Goal: Transaction & Acquisition: Book appointment/travel/reservation

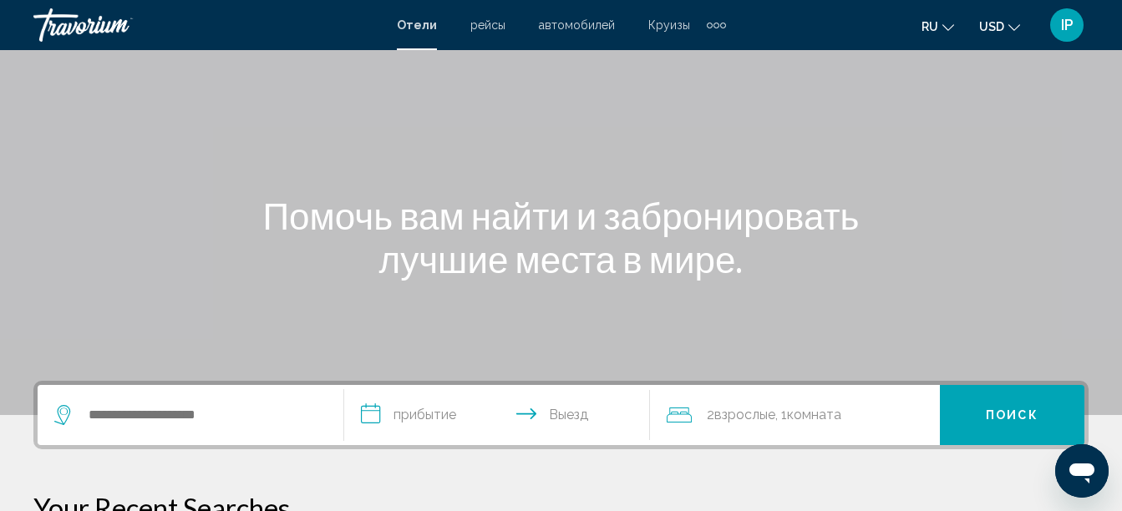
scroll to position [134, 0]
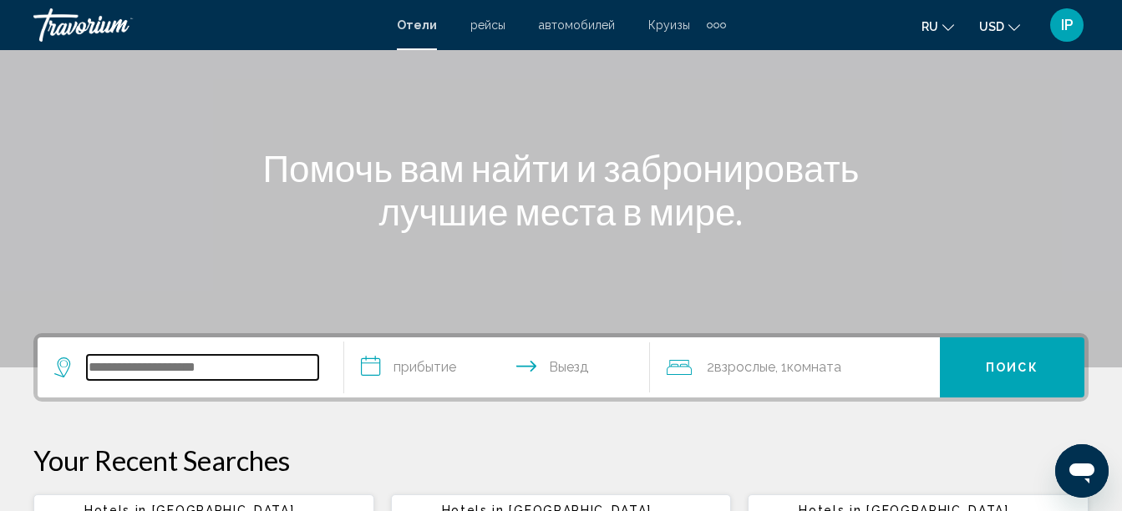
click at [224, 357] on input "Search widget" at bounding box center [202, 367] width 231 height 25
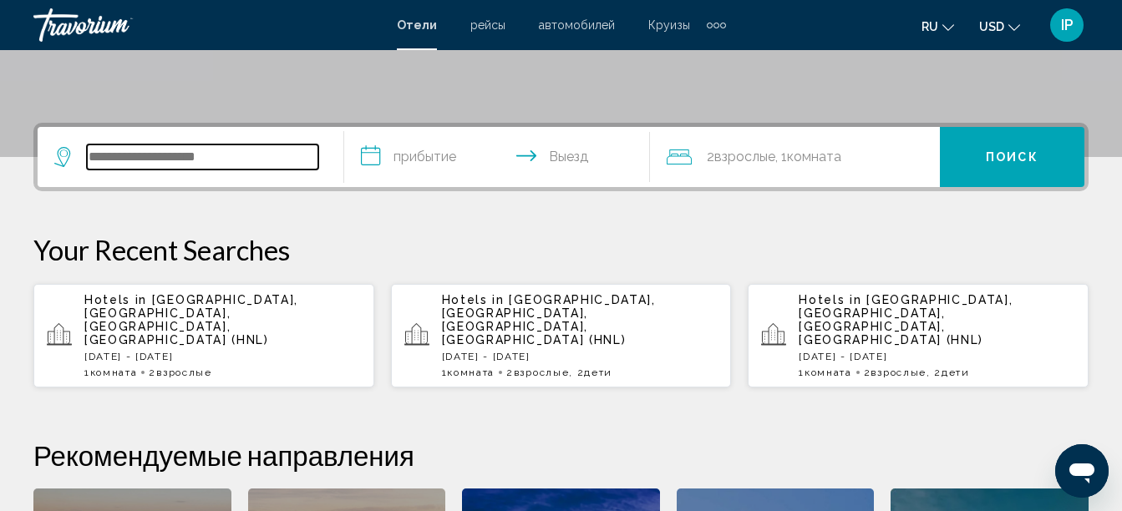
scroll to position [413, 0]
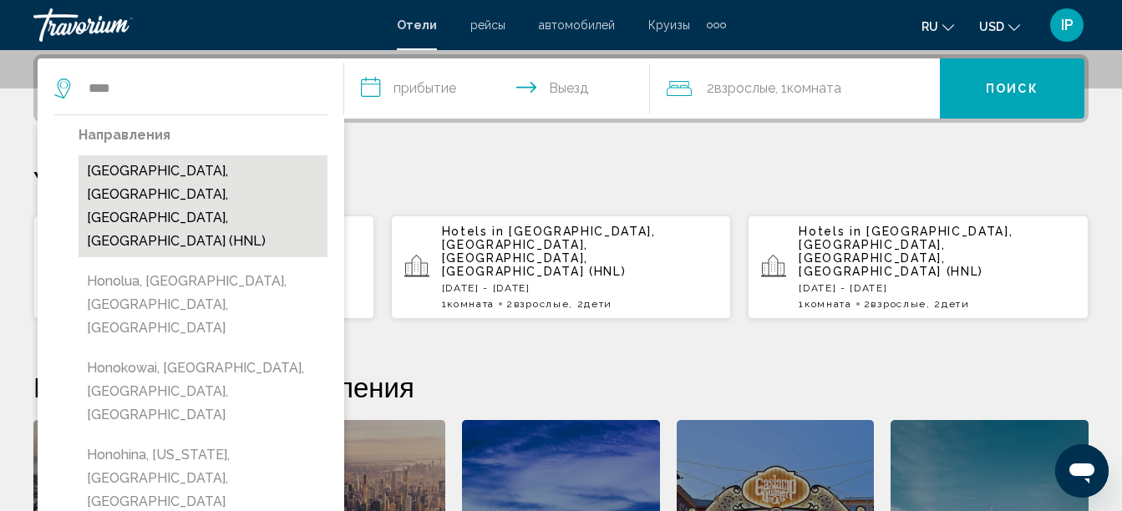
click at [126, 190] on button "[GEOGRAPHIC_DATA], [GEOGRAPHIC_DATA], [GEOGRAPHIC_DATA], [GEOGRAPHIC_DATA] (HNL)" at bounding box center [203, 206] width 249 height 102
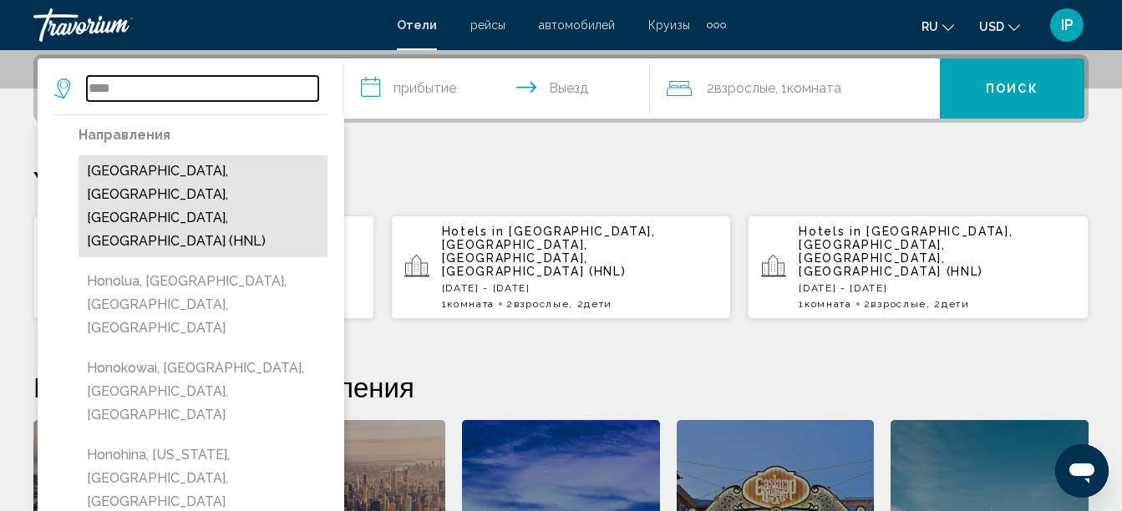
type input "**********"
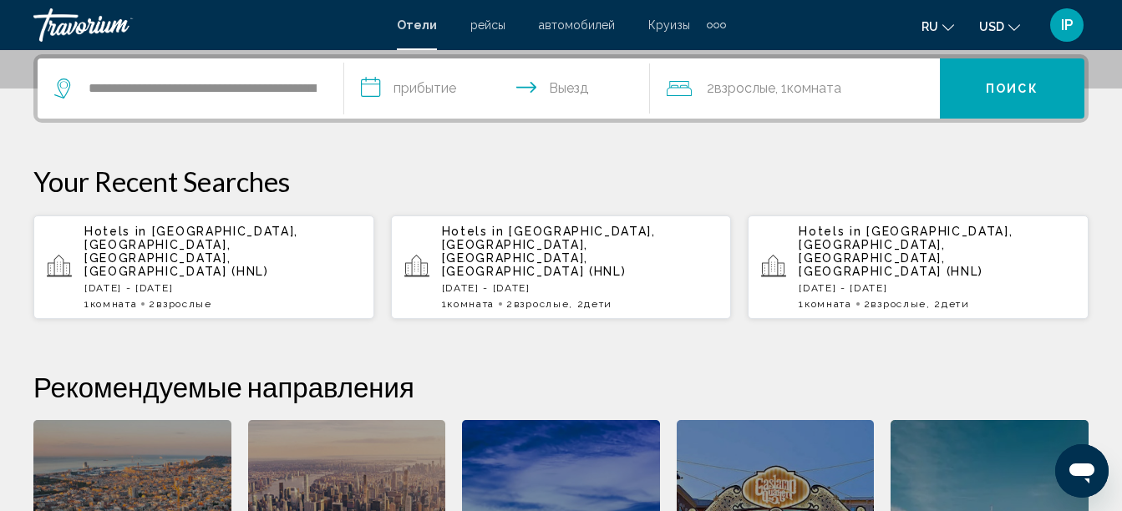
click at [386, 83] on input "**********" at bounding box center [500, 90] width 313 height 65
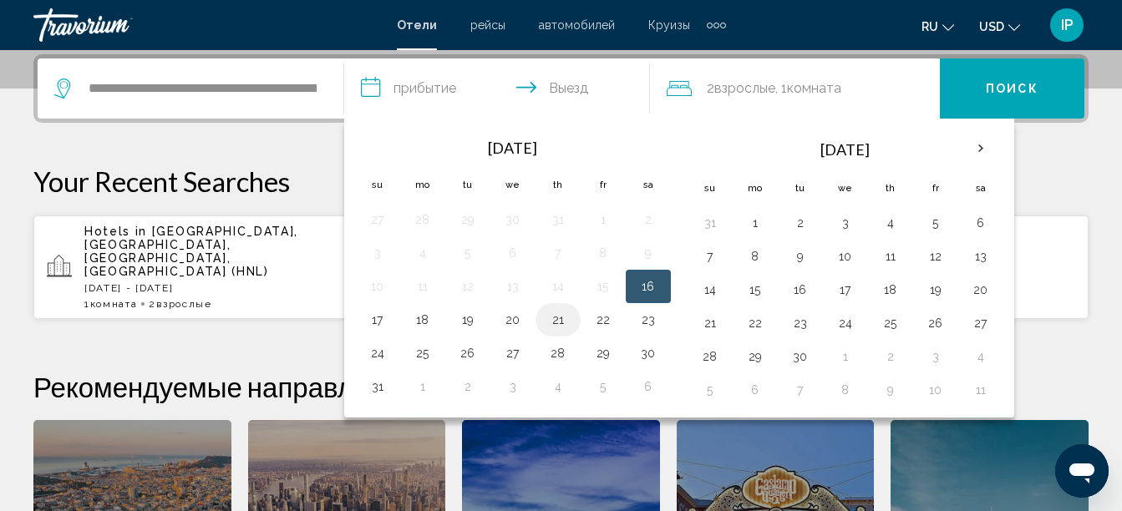
click at [555, 317] on button "21" at bounding box center [558, 319] width 27 height 23
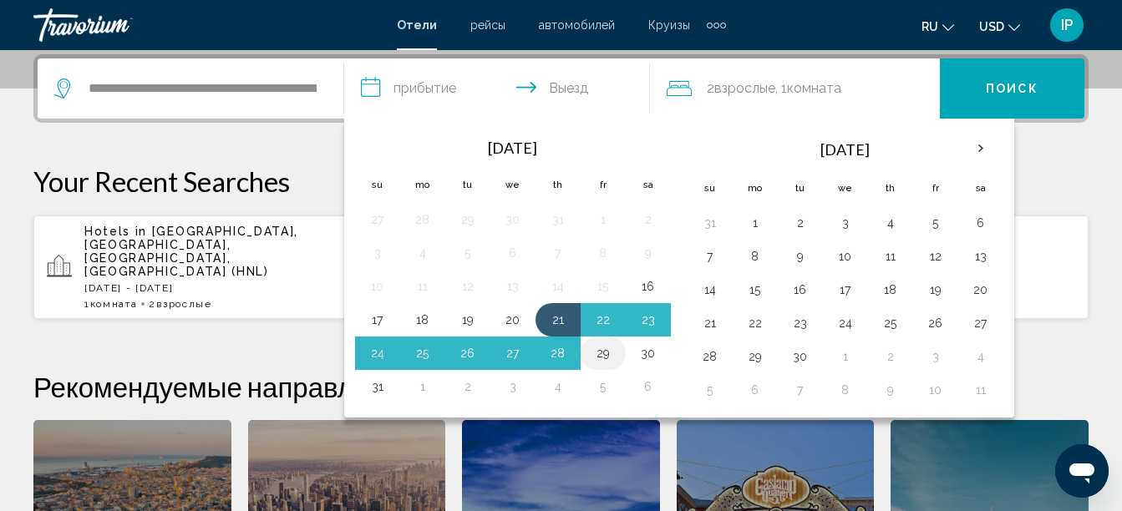
click at [608, 356] on button "29" at bounding box center [603, 353] width 27 height 23
type input "**********"
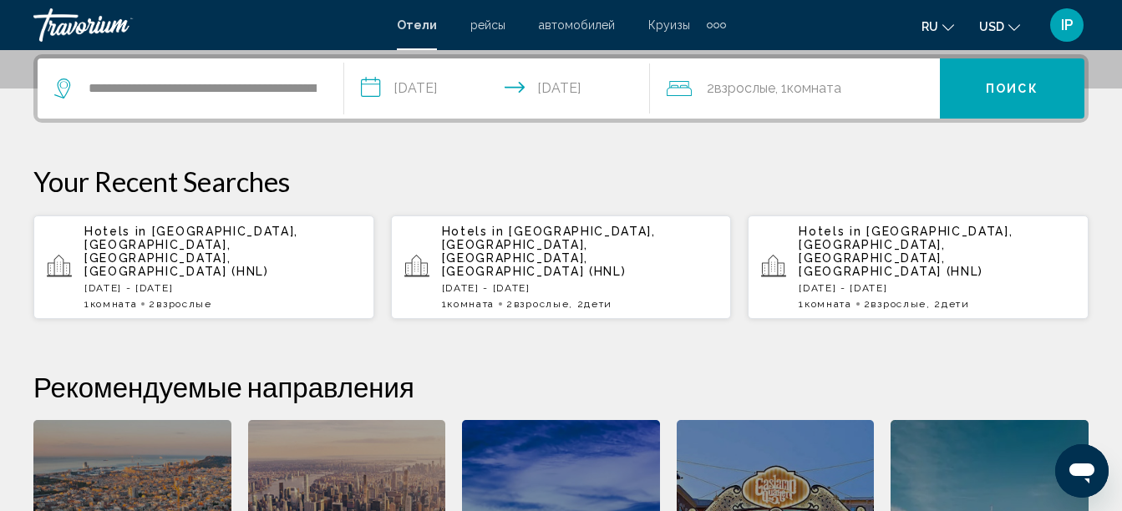
click at [764, 84] on span "Взрослые" at bounding box center [744, 88] width 61 height 16
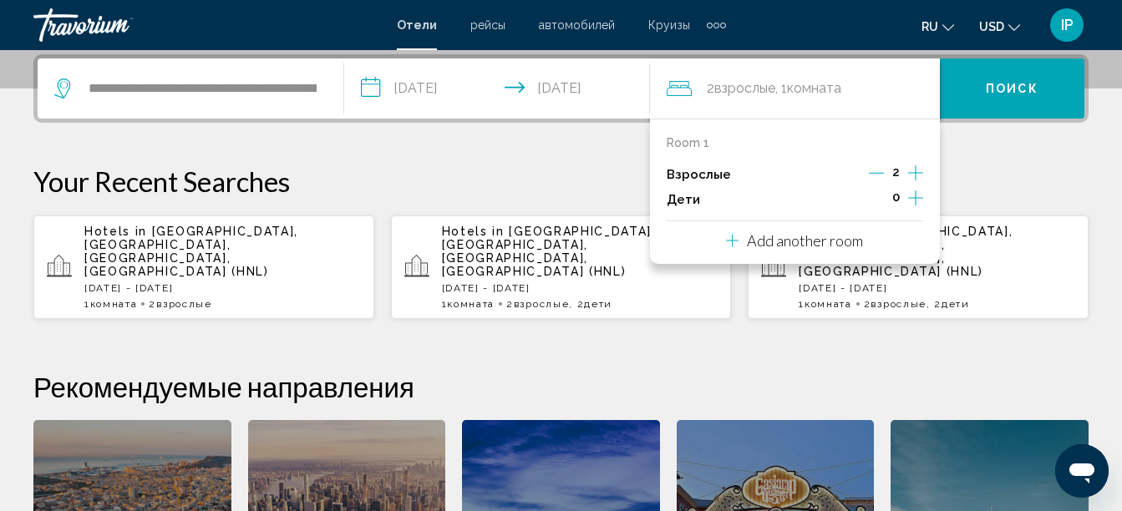
click at [915, 195] on icon "Increment children" at bounding box center [915, 198] width 15 height 20
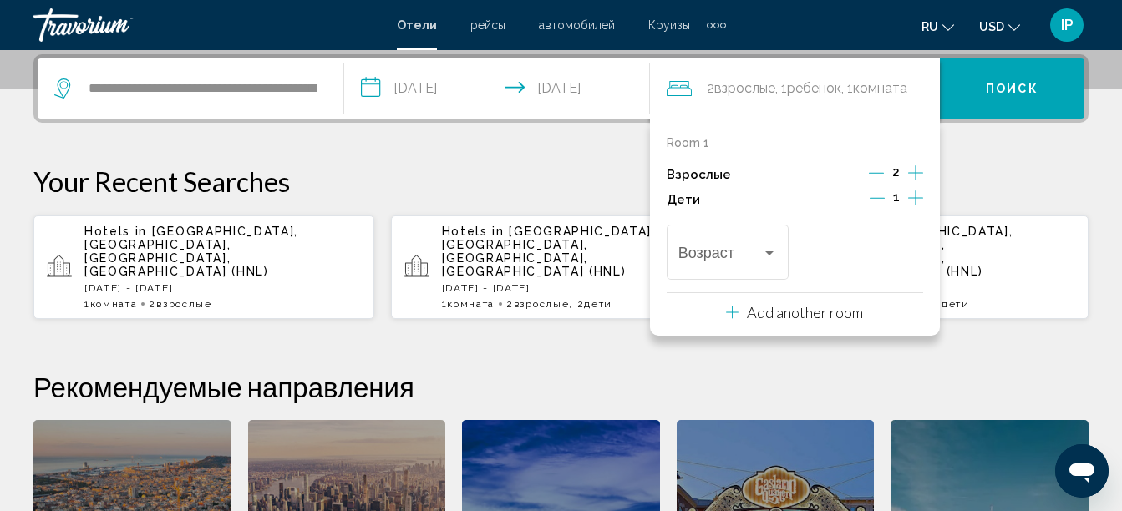
click at [915, 195] on icon "Increment children" at bounding box center [915, 198] width 15 height 20
click at [775, 251] on div "Travelers: 2 adults, 2 children" at bounding box center [769, 252] width 15 height 13
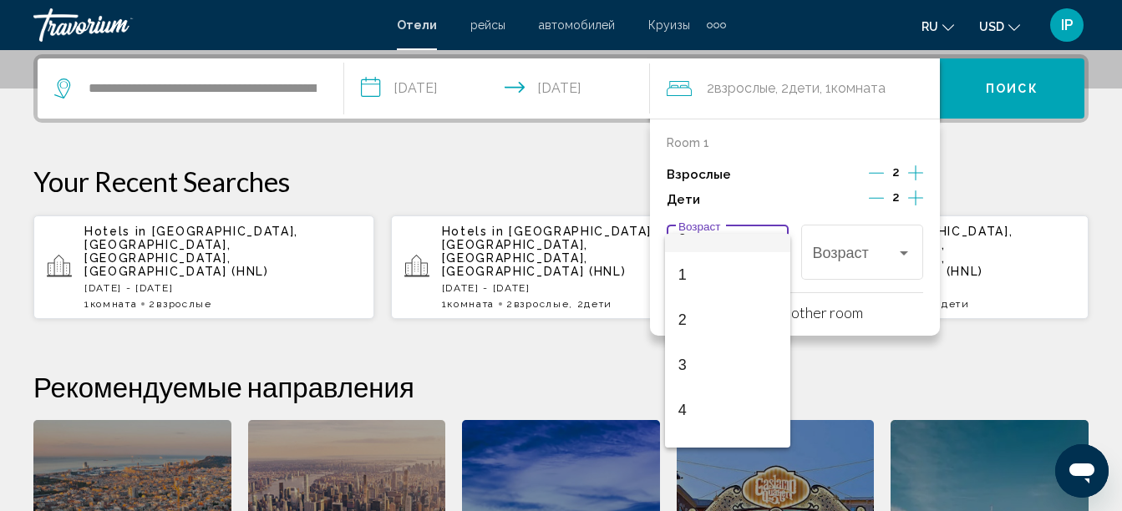
scroll to position [35, 0]
click at [684, 402] on span "4" at bounding box center [727, 401] width 99 height 45
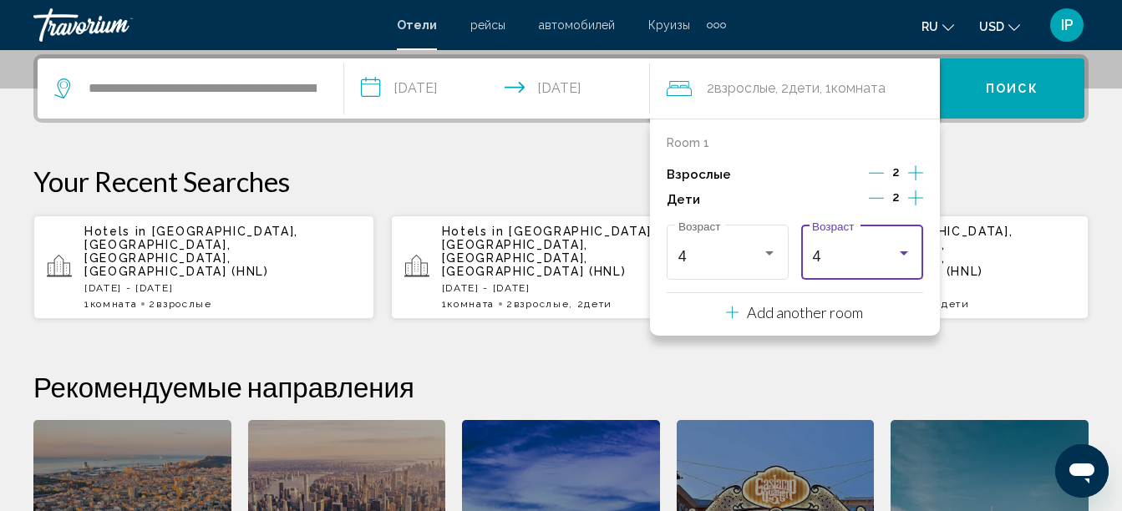
click at [882, 267] on div "4 Возраст" at bounding box center [861, 250] width 99 height 59
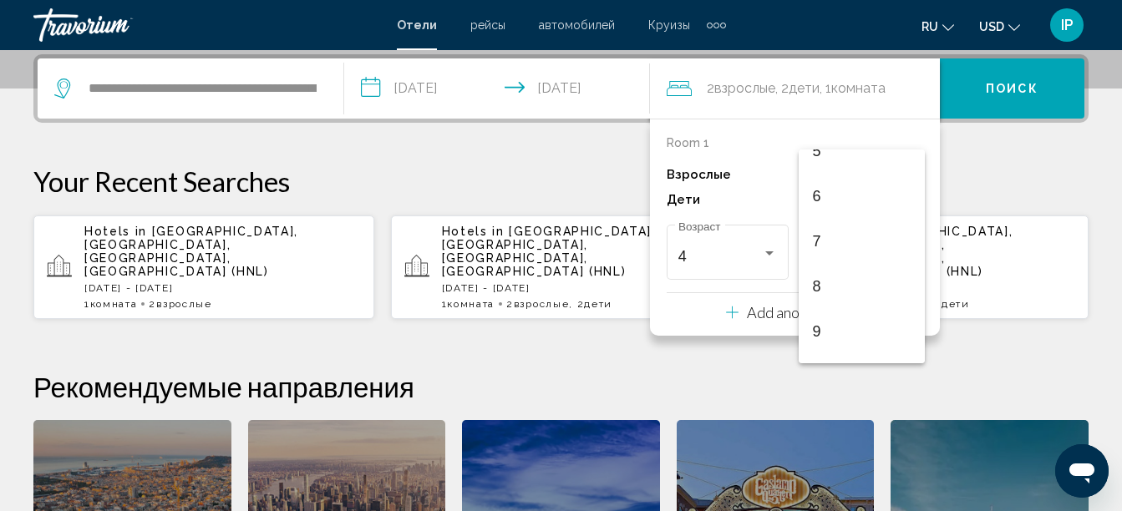
scroll to position [251, 0]
click at [816, 322] on span "9" at bounding box center [861, 327] width 99 height 45
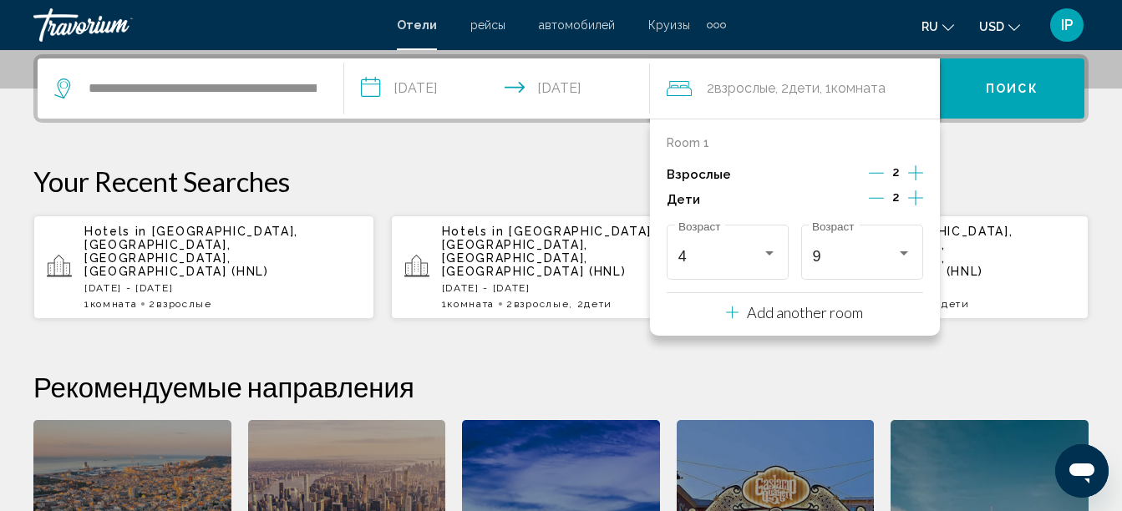
click at [982, 99] on button "Поиск" at bounding box center [1012, 88] width 144 height 60
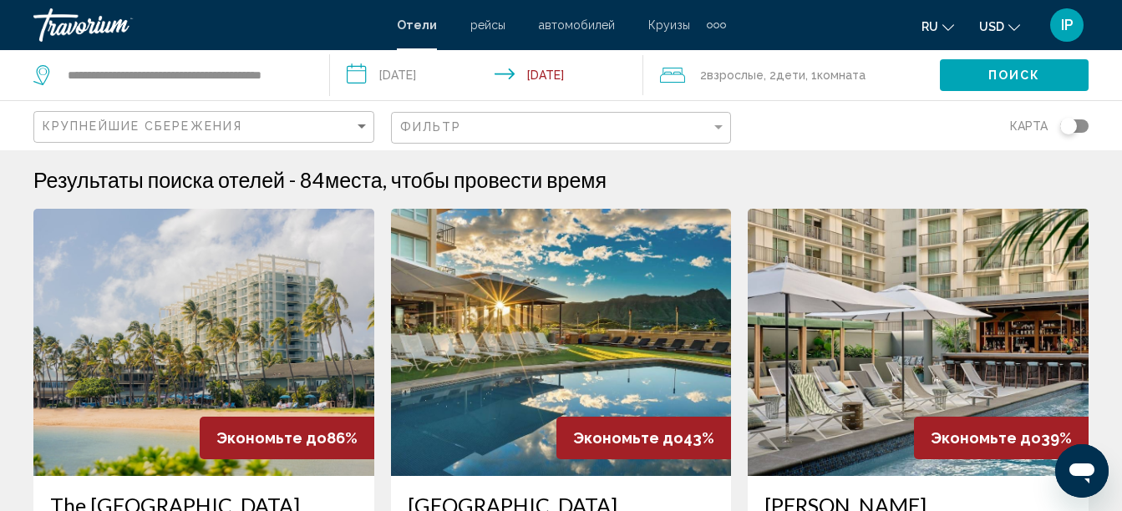
click at [651, 119] on div "Фильтр" at bounding box center [563, 128] width 327 height 31
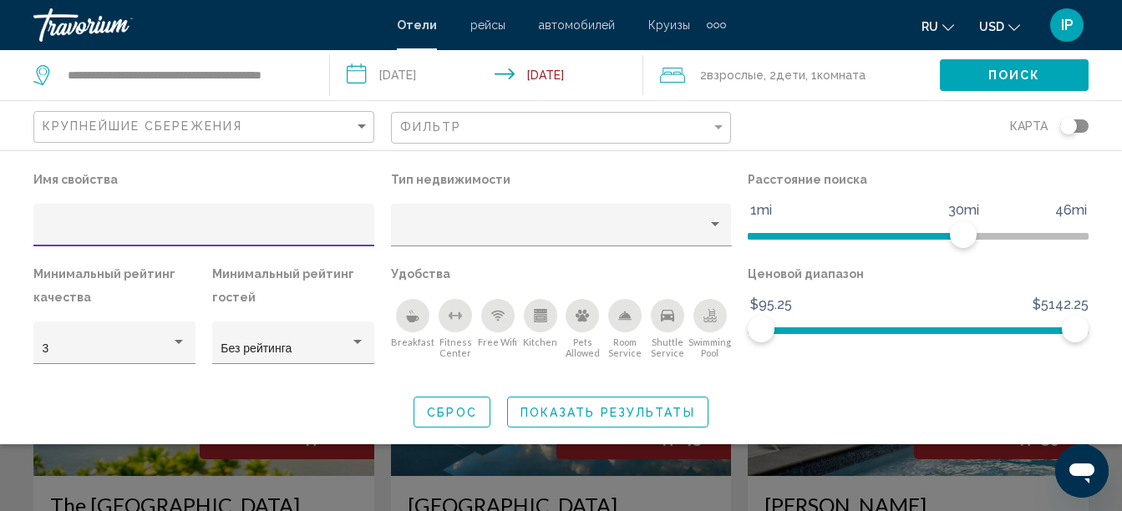
click at [541, 318] on icon "Kitchen" at bounding box center [540, 315] width 13 height 13
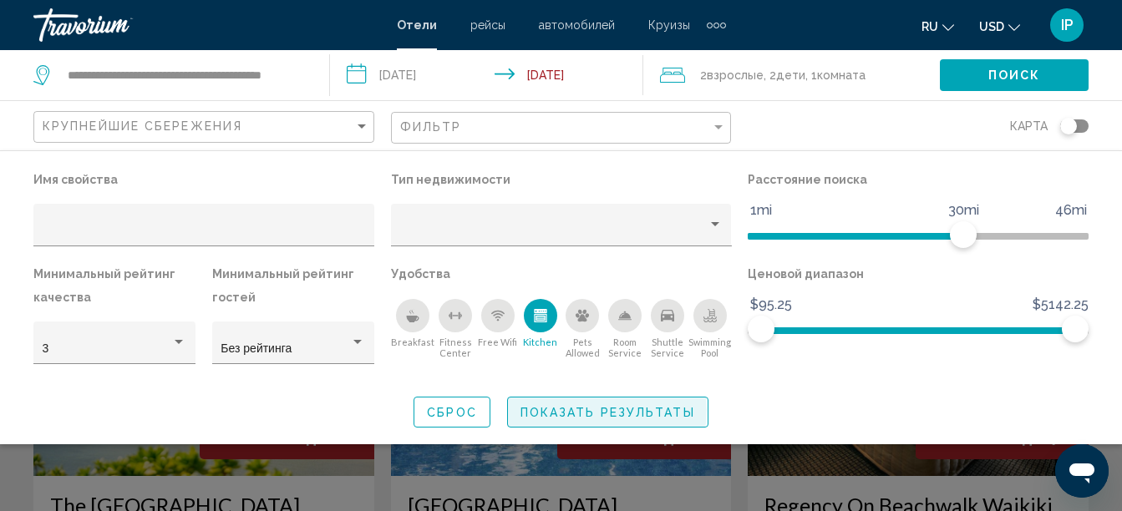
click at [600, 410] on span "Показать результаты" at bounding box center [607, 412] width 175 height 13
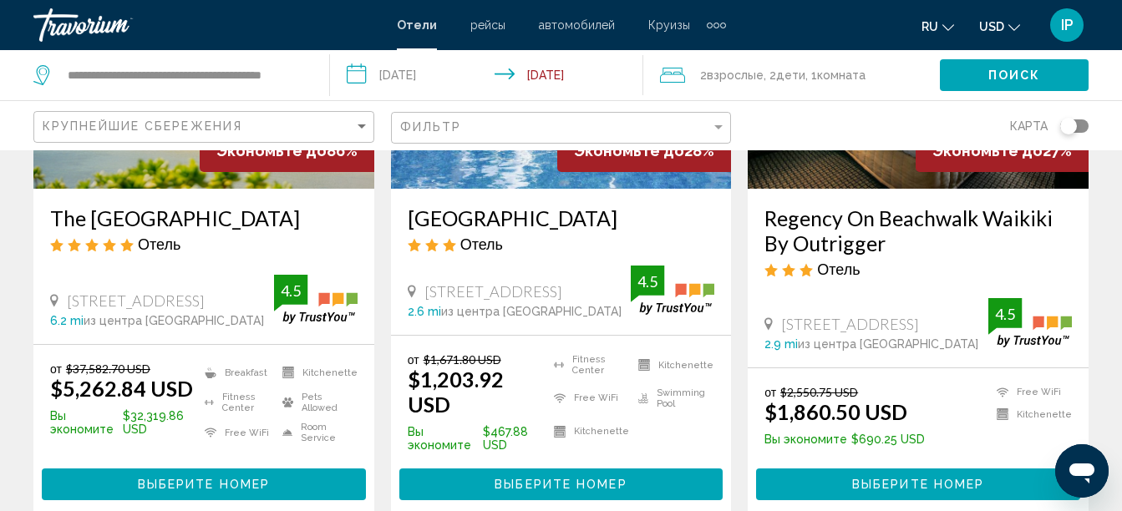
scroll to position [289, 0]
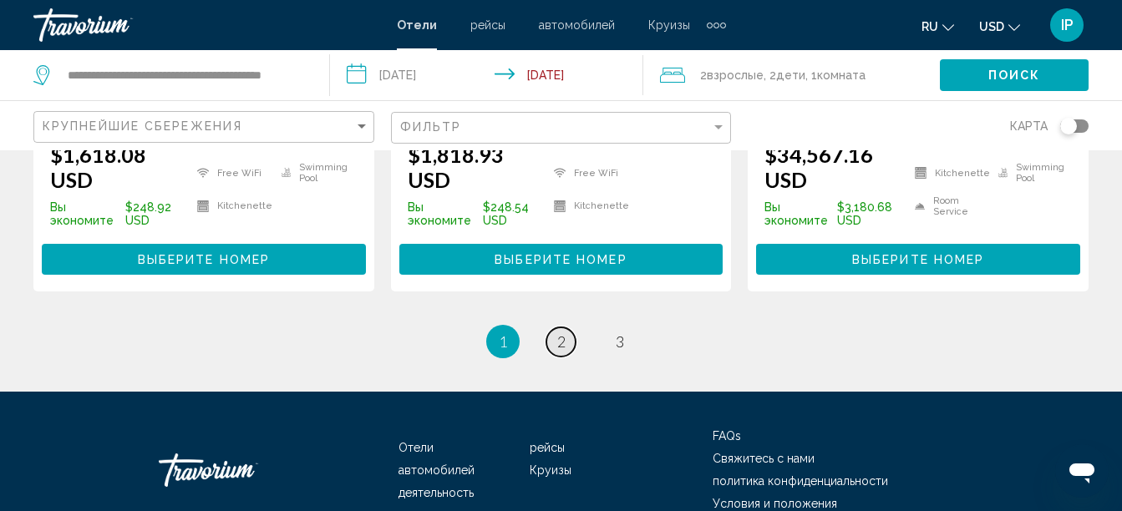
click at [560, 332] on span "2" at bounding box center [561, 341] width 8 height 18
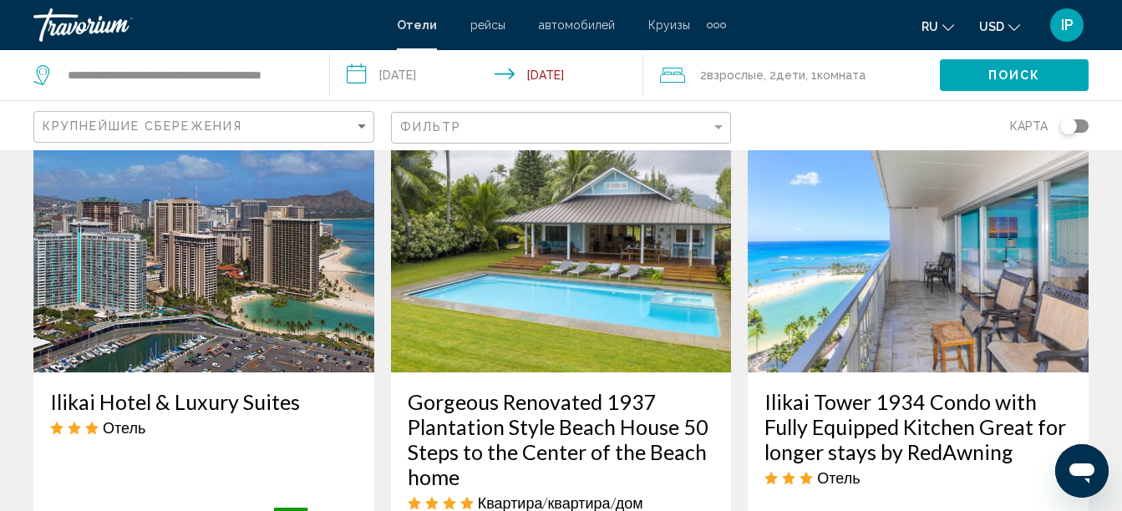
scroll to position [2056, 0]
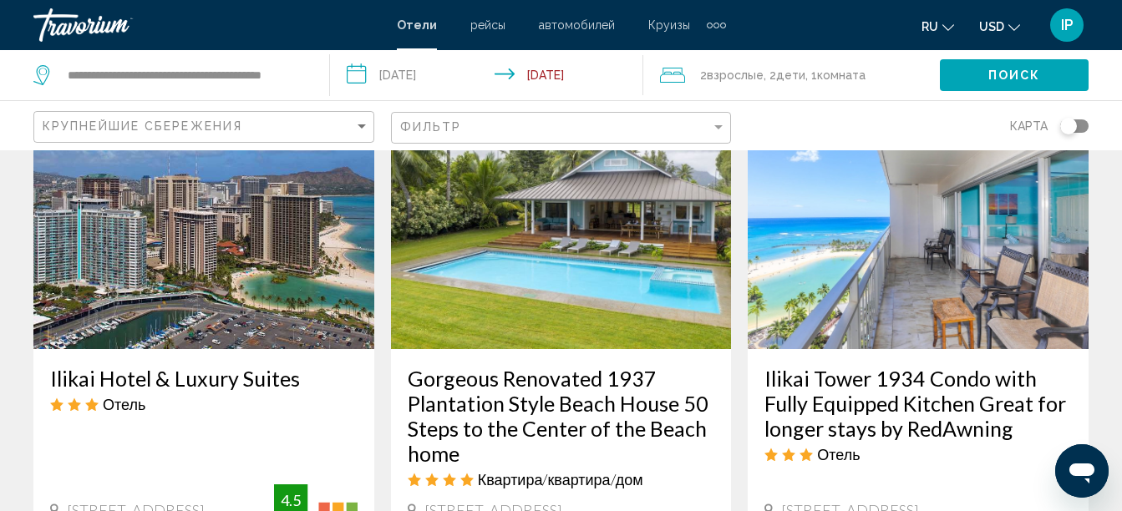
click at [241, 366] on h3 "Ilikai Hotel & Luxury Suites" at bounding box center [203, 378] width 307 height 25
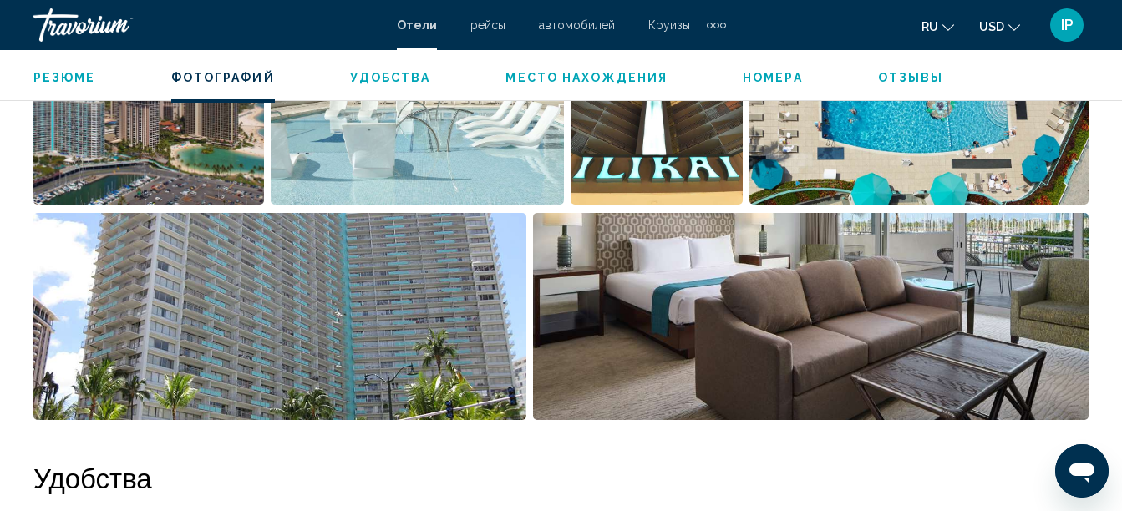
scroll to position [1252, 0]
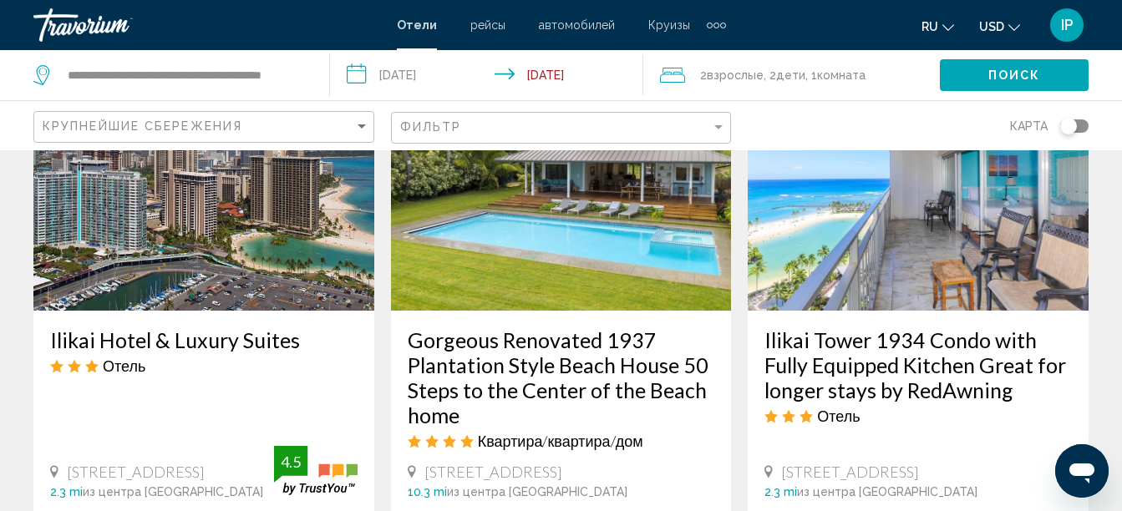
scroll to position [2096, 0]
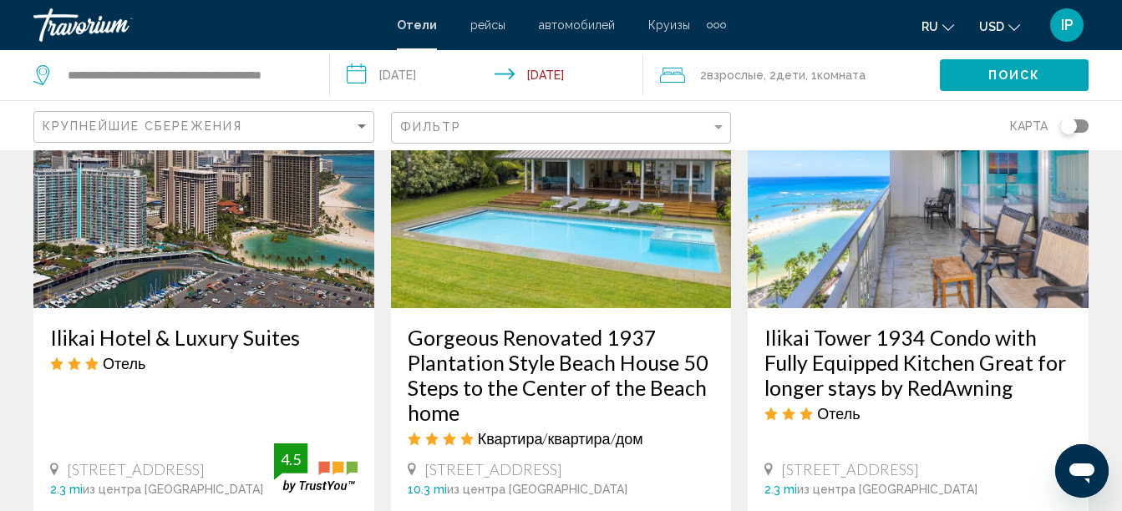
click at [246, 325] on h3 "Ilikai Hotel & Luxury Suites" at bounding box center [203, 337] width 307 height 25
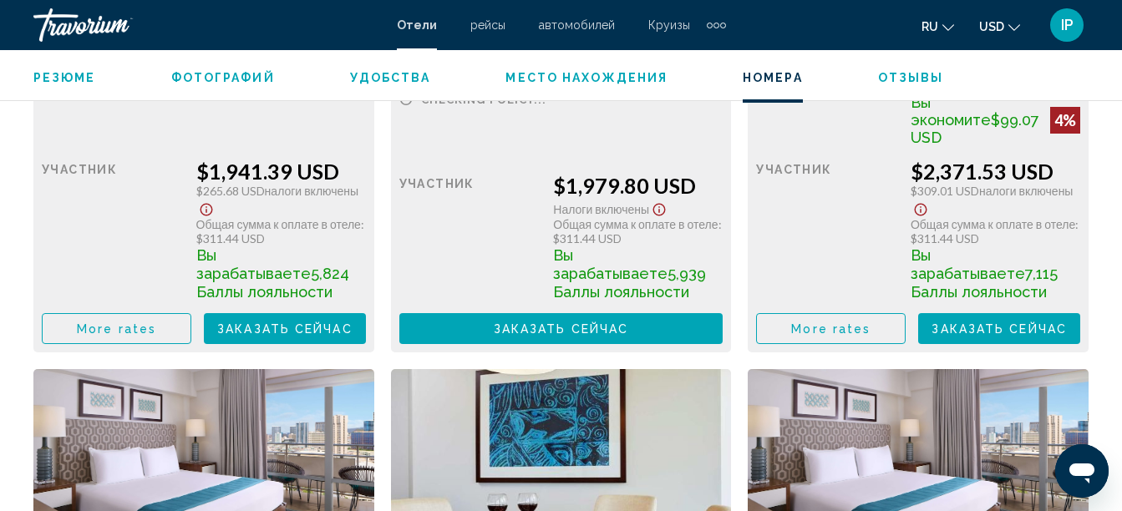
scroll to position [2992, 0]
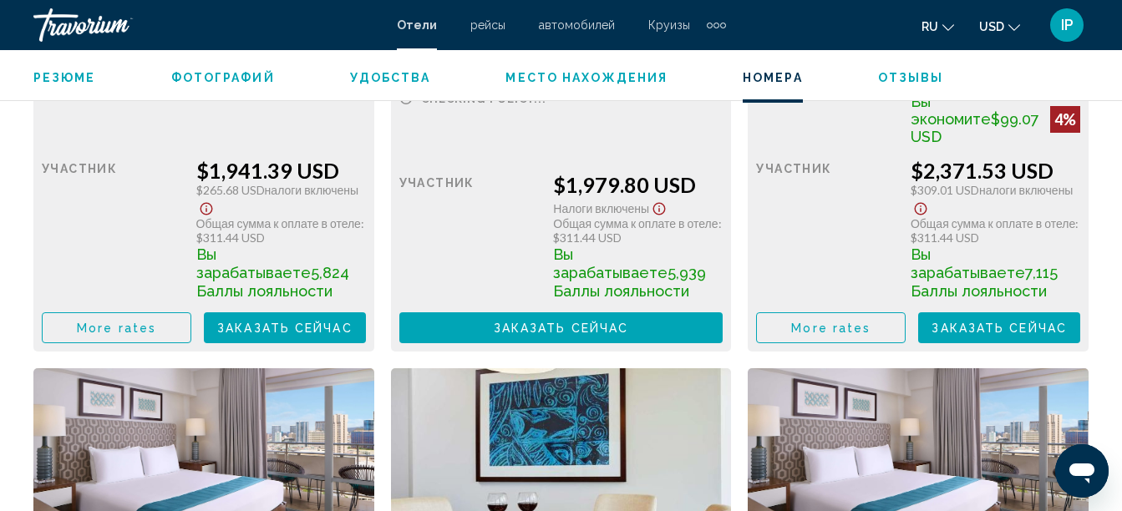
click at [310, 322] on span "Заказать сейчас" at bounding box center [284, 328] width 135 height 13
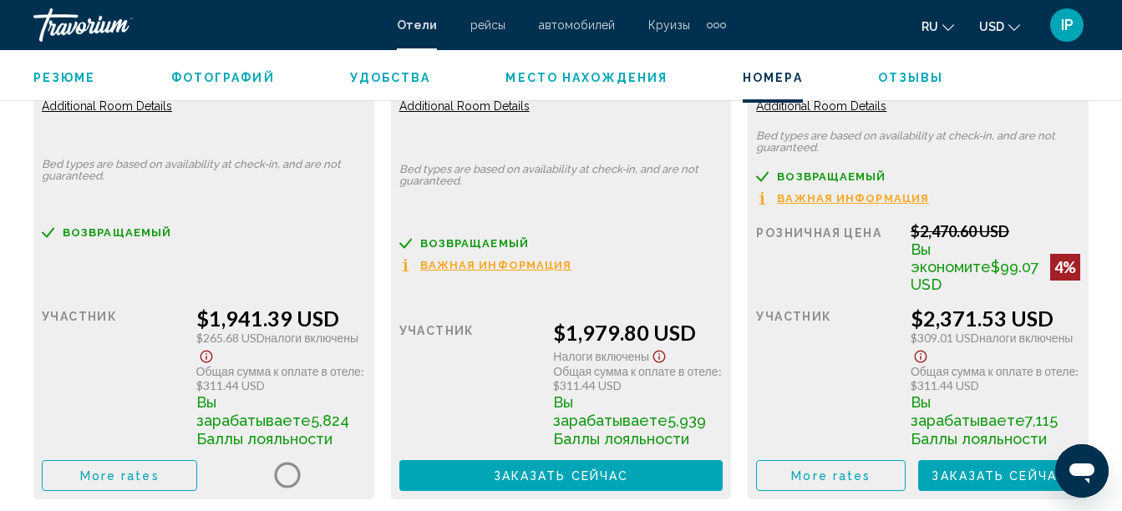
scroll to position [2848, 0]
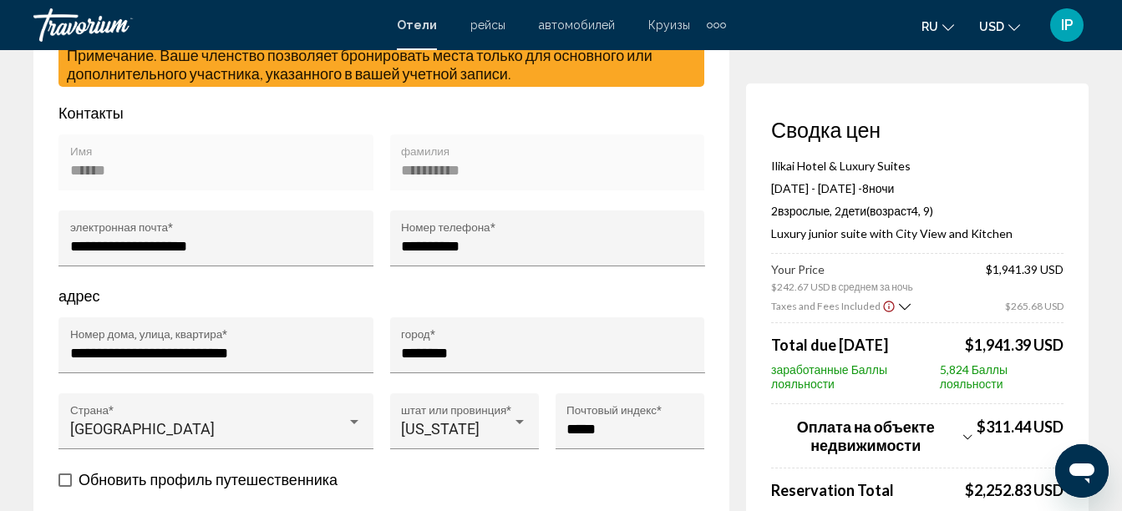
scroll to position [584, 0]
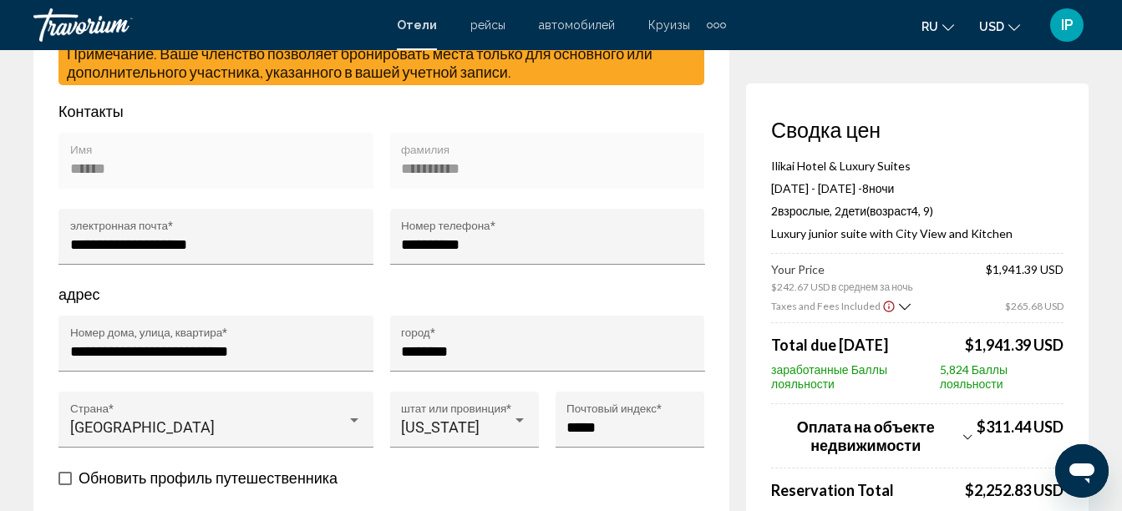
click at [966, 437] on icon "Show Taxes and Fees breakdown" at bounding box center [967, 437] width 9 height 14
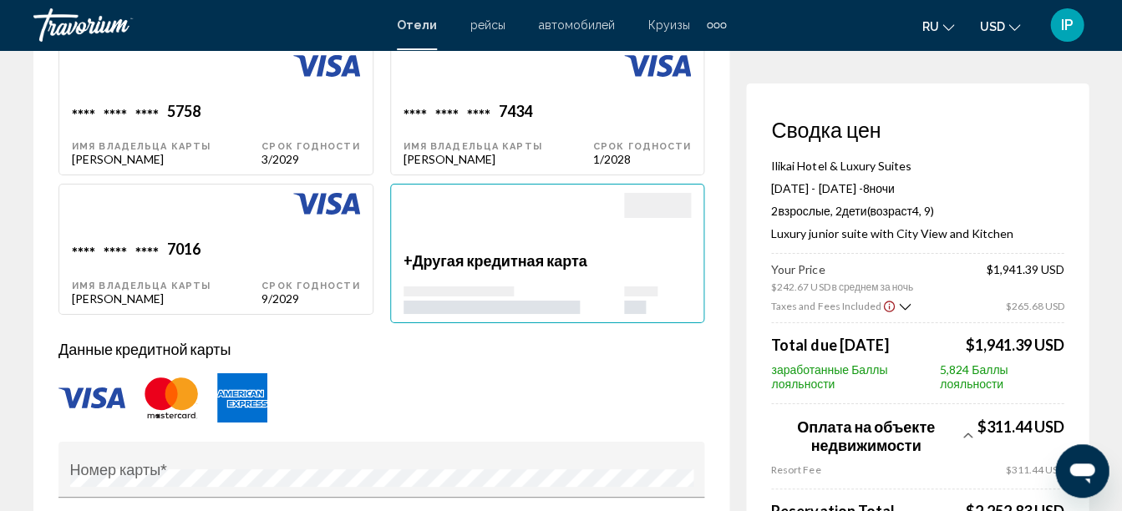
scroll to position [1390, 0]
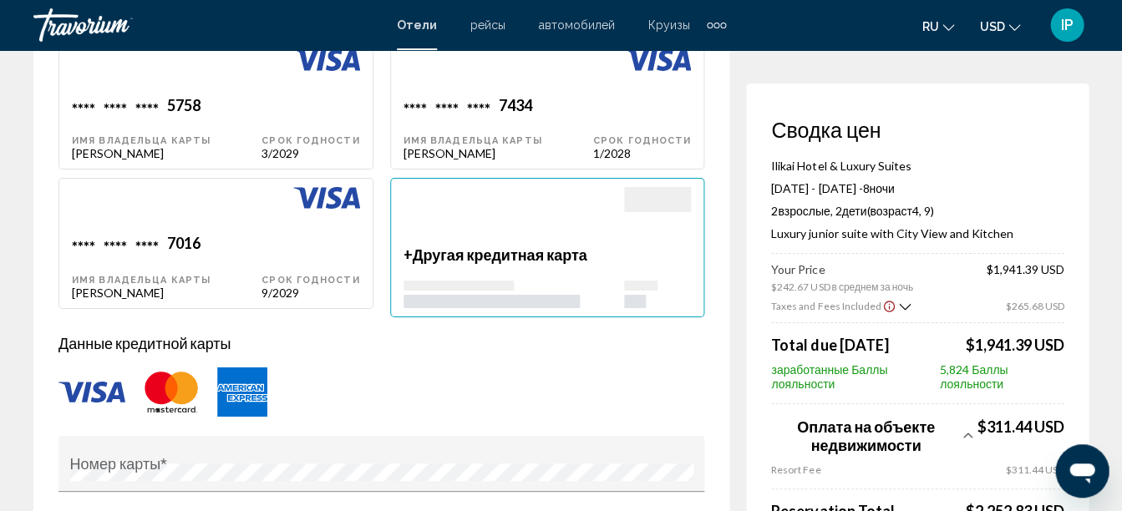
click at [1040, 176] on div "Ilikai Hotel & Luxury Suites [DATE] - [DATE] - 8 ночь ночи 2 Взрослый Взрослые …" at bounding box center [917, 206] width 292 height 95
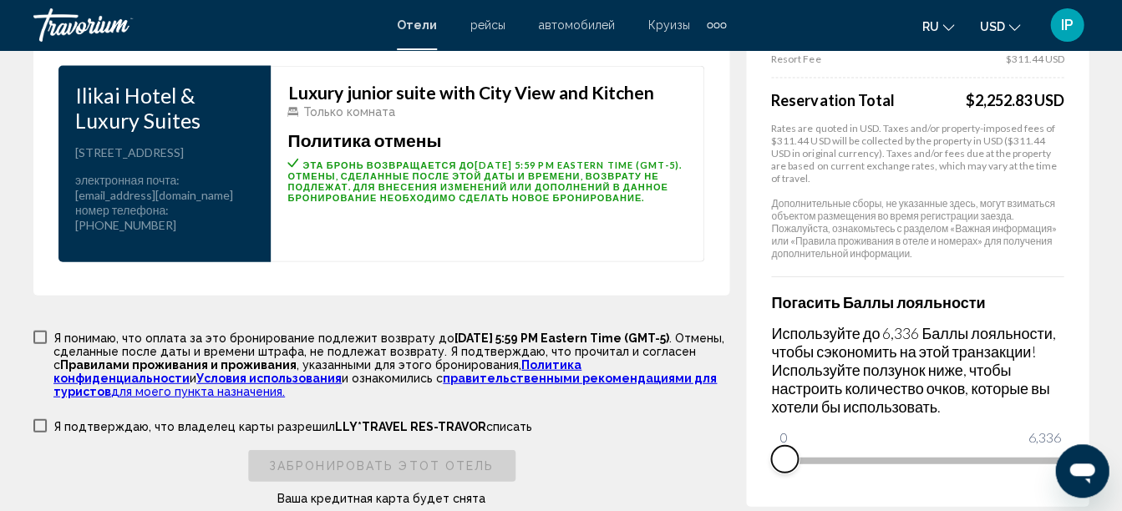
scroll to position [2480, 0]
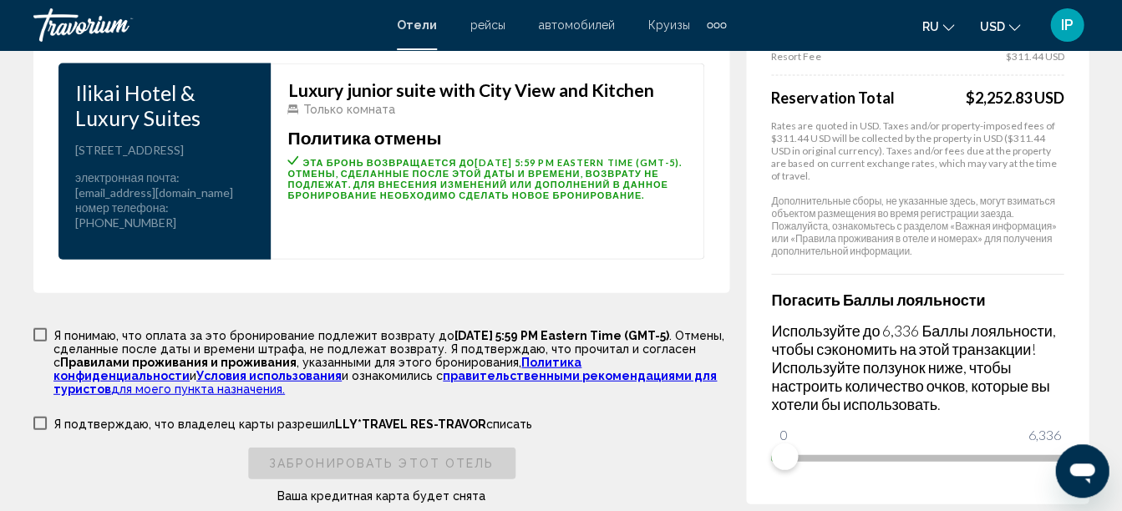
click at [1006, 23] on button "USD USD ($) MXN (Mex$) CAD (Can$) GBP (£) EUR (€) AUD (A$) NZD (NZ$) CNY (CN¥)" at bounding box center [999, 26] width 41 height 24
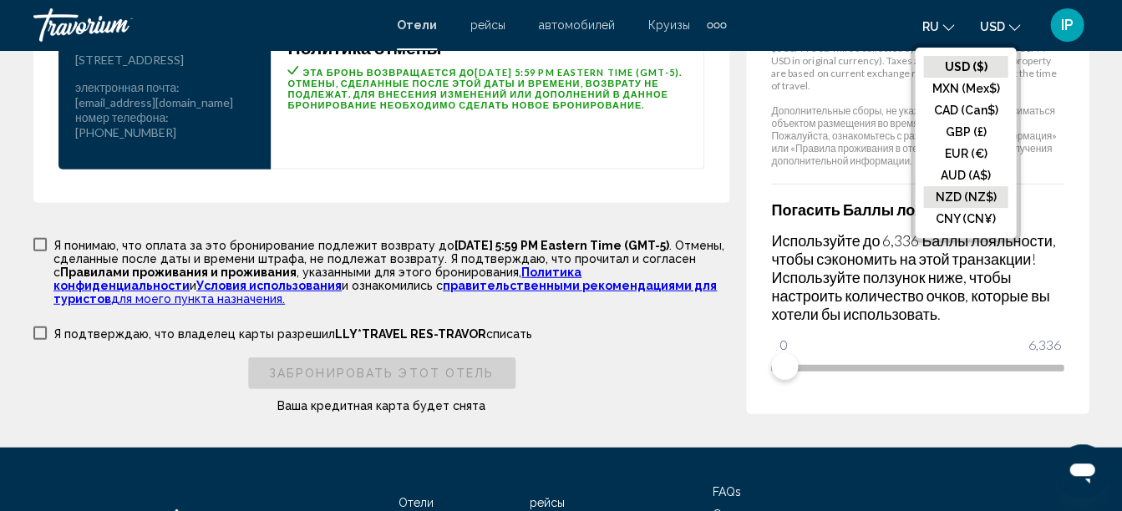
scroll to position [2575, 0]
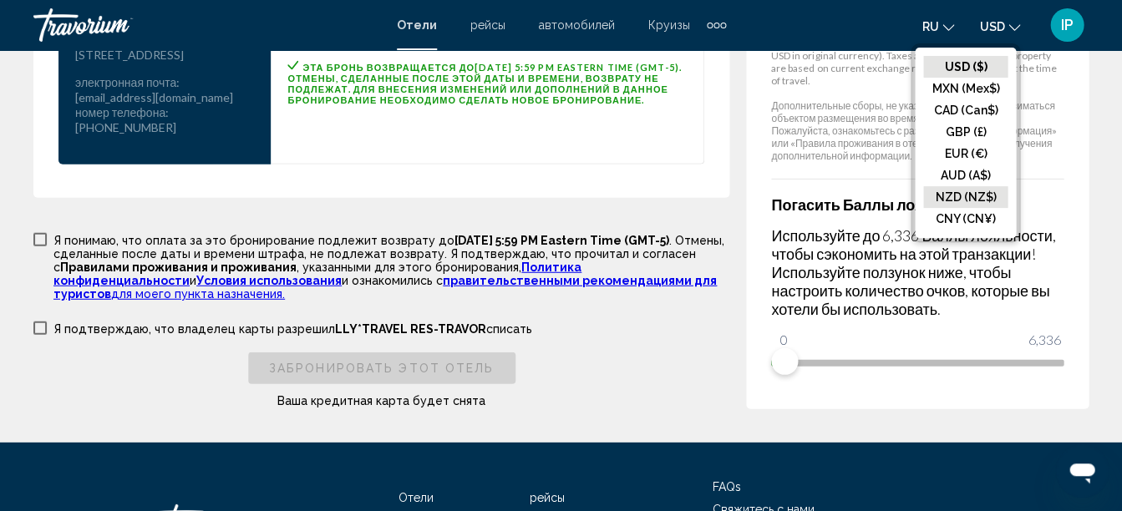
click at [1013, 28] on icon "Change currency" at bounding box center [1014, 28] width 12 height 12
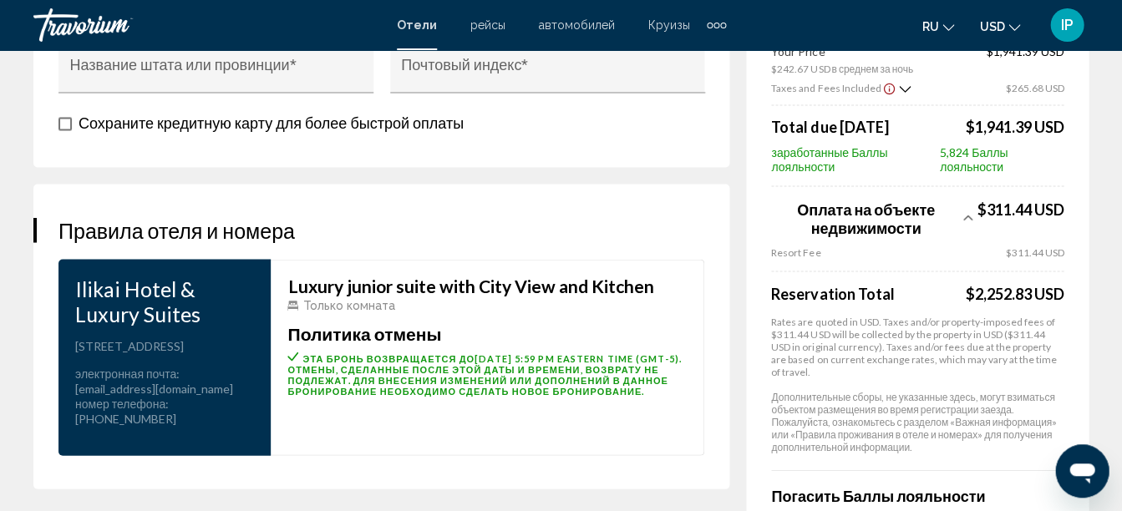
scroll to position [2287, 0]
